Goal: Transaction & Acquisition: Purchase product/service

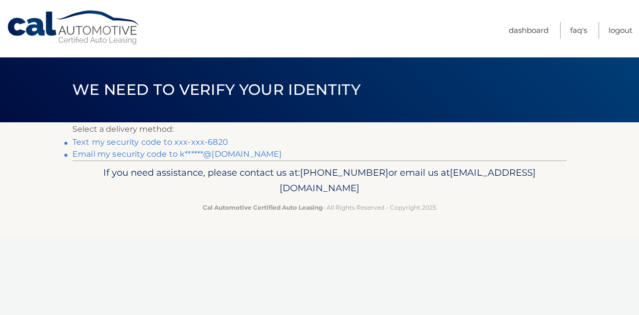
click at [208, 141] on link "Text my security code to xxx-xxx-6820" at bounding box center [150, 141] width 156 height 9
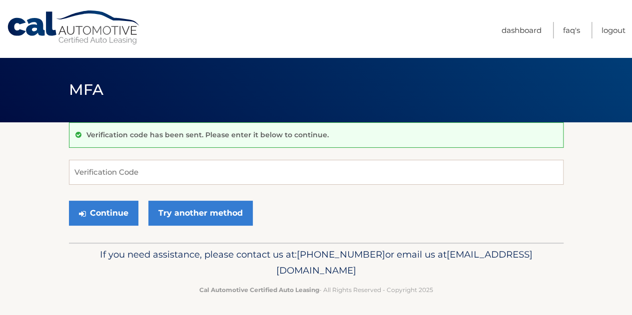
click at [208, 141] on div "Verification code has been sent. Please enter it below to continue." at bounding box center [316, 134] width 494 height 25
click at [210, 172] on input "Verification Code" at bounding box center [316, 172] width 494 height 25
type input "376393"
click at [69, 201] on button "Continue" at bounding box center [103, 213] width 69 height 25
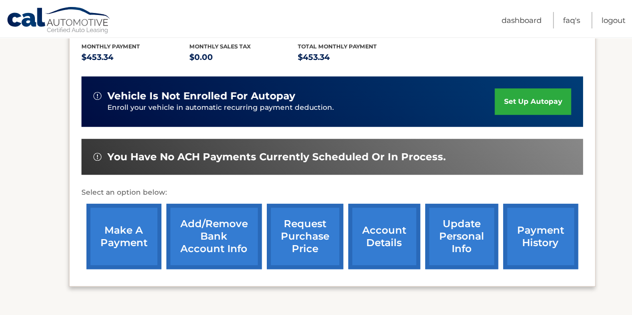
scroll to position [230, 0]
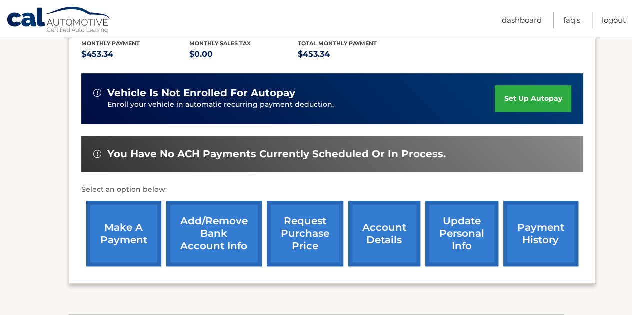
click at [115, 217] on link "make a payment" at bounding box center [123, 233] width 75 height 65
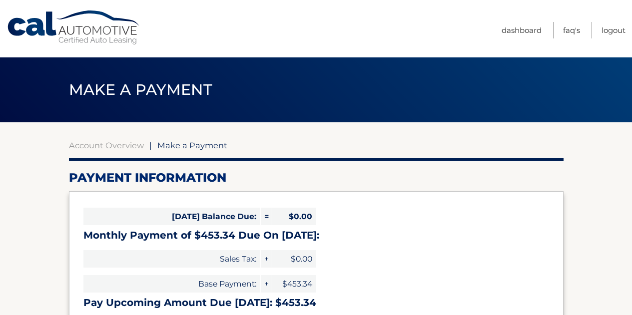
select select "ZDI1NmY1NGYtNjZmNi00MjcwLTlhZTgtYzg4MmMzYzAyNTli"
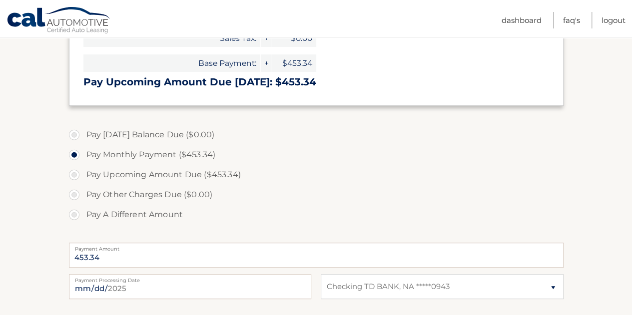
scroll to position [245, 0]
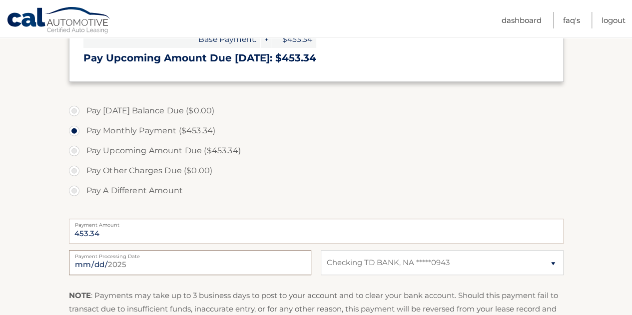
click at [169, 260] on input "[DATE]" at bounding box center [190, 262] width 242 height 25
type input "[DATE]"
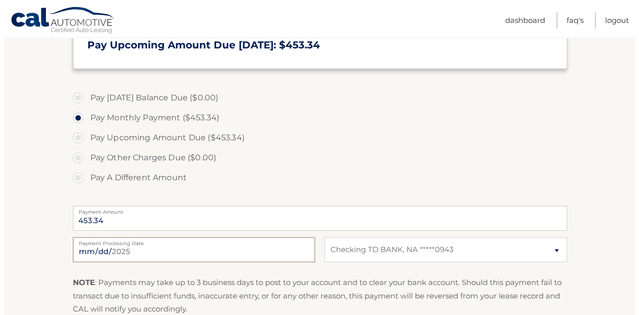
scroll to position [397, 0]
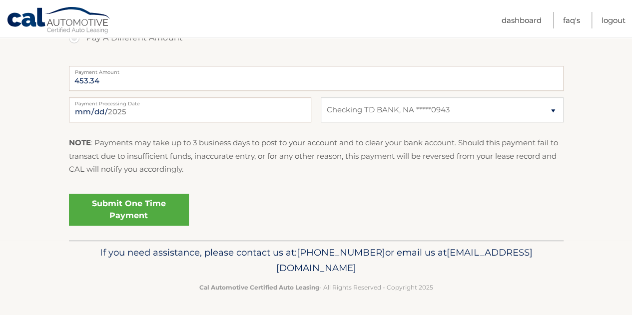
click at [149, 211] on link "Submit One Time Payment" at bounding box center [129, 210] width 120 height 32
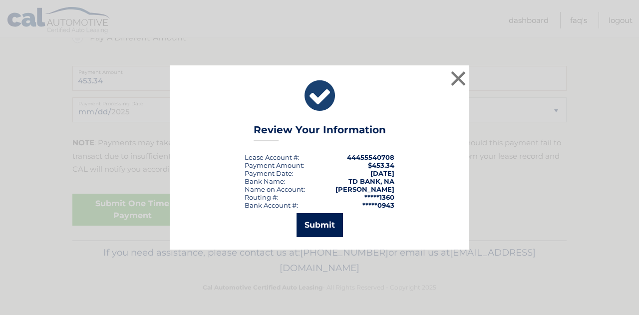
click at [319, 221] on button "Submit" at bounding box center [320, 225] width 46 height 24
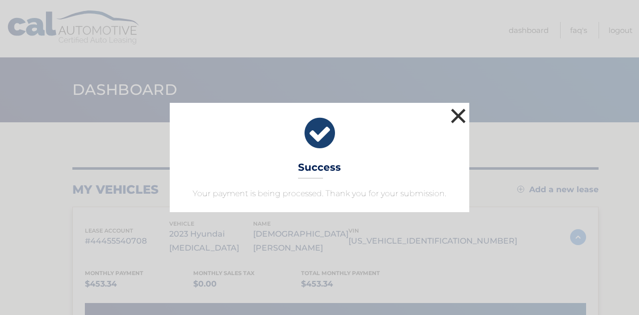
click at [456, 110] on button "×" at bounding box center [458, 116] width 20 height 20
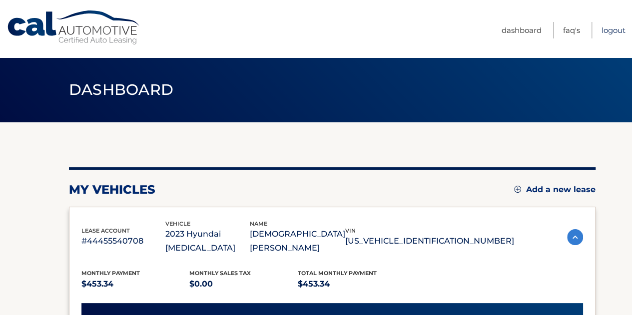
click at [612, 28] on link "Logout" at bounding box center [613, 30] width 24 height 16
